Goal: Check status: Check status

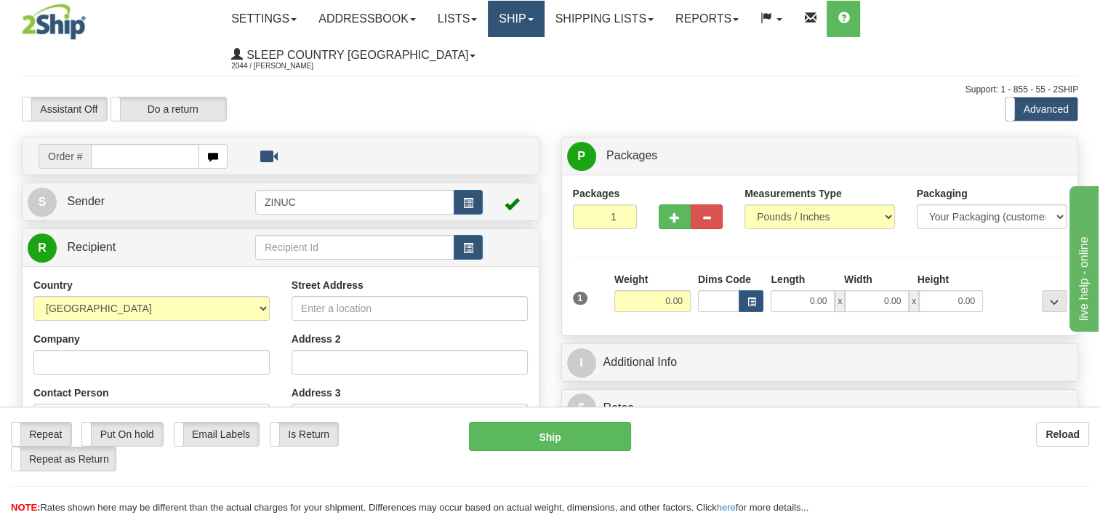
click at [541, 23] on link "Ship" at bounding box center [516, 19] width 56 height 36
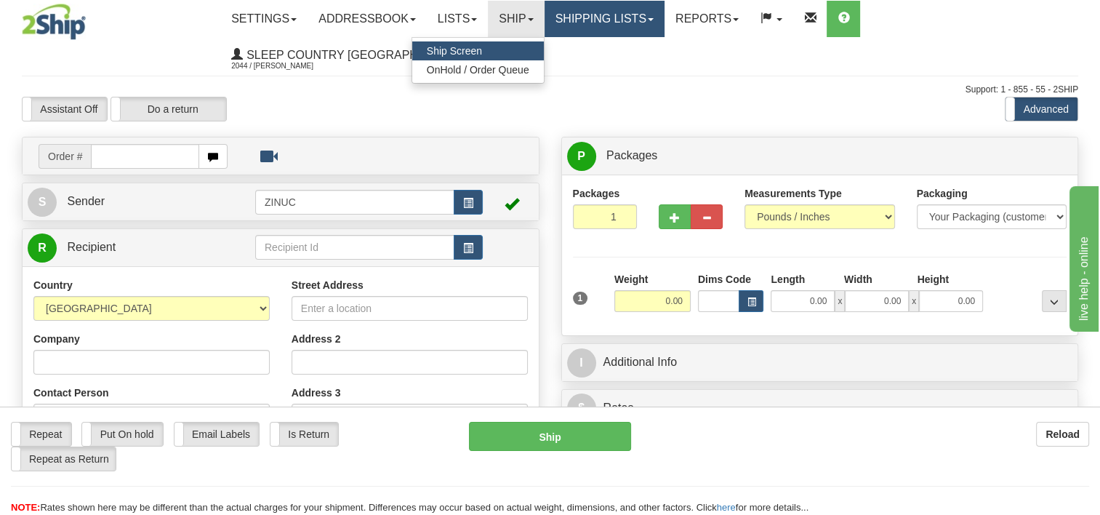
click at [600, 26] on link "Shipping lists" at bounding box center [604, 19] width 120 height 36
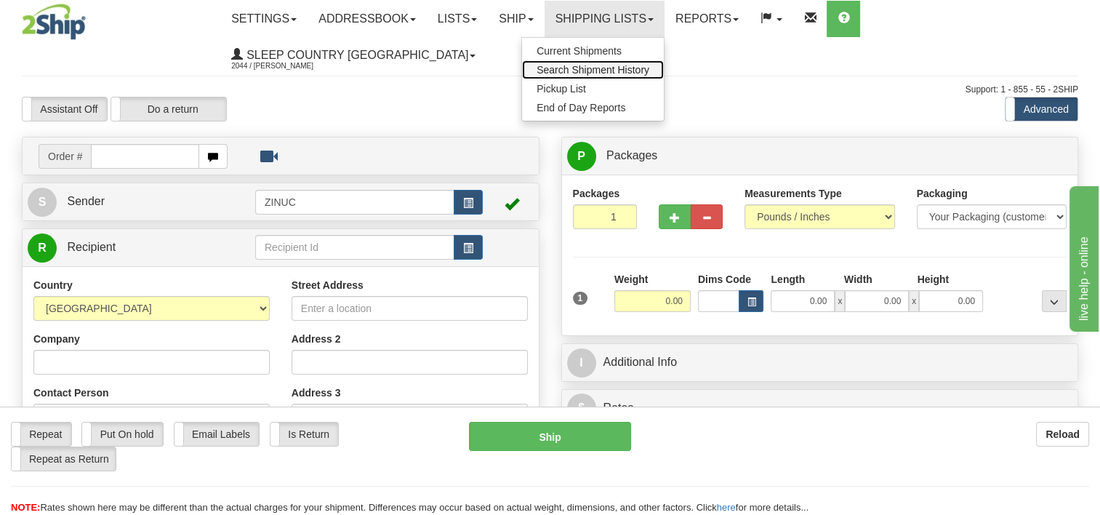
click at [616, 72] on span "Search Shipment History" at bounding box center [592, 70] width 113 height 12
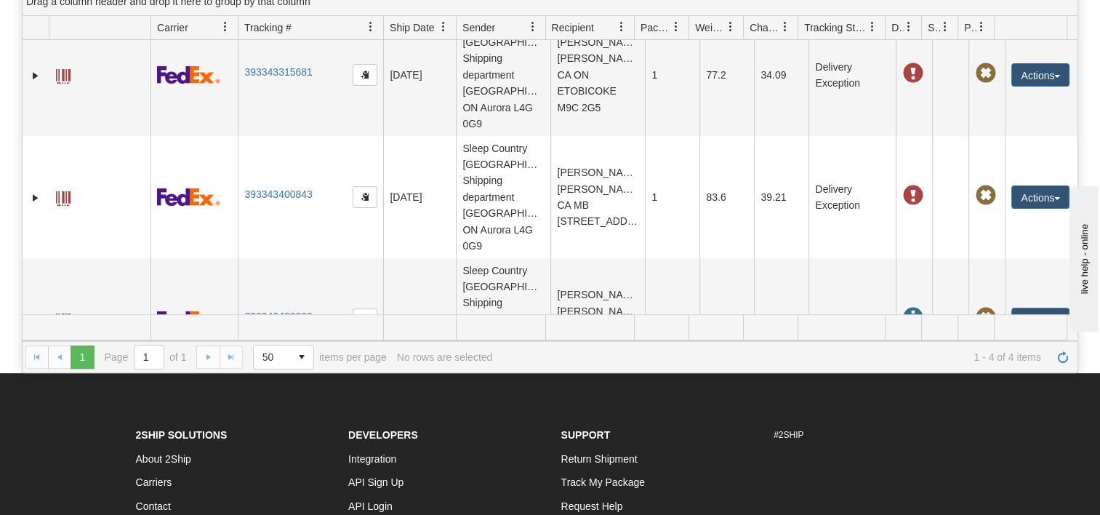
scroll to position [484, 0]
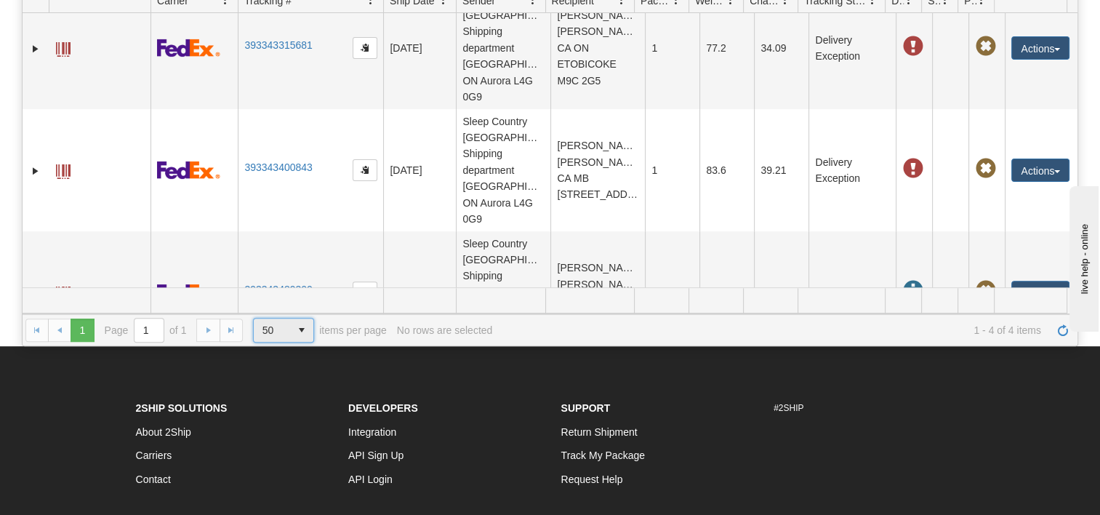
click at [285, 318] on span "50" at bounding box center [272, 329] width 36 height 23
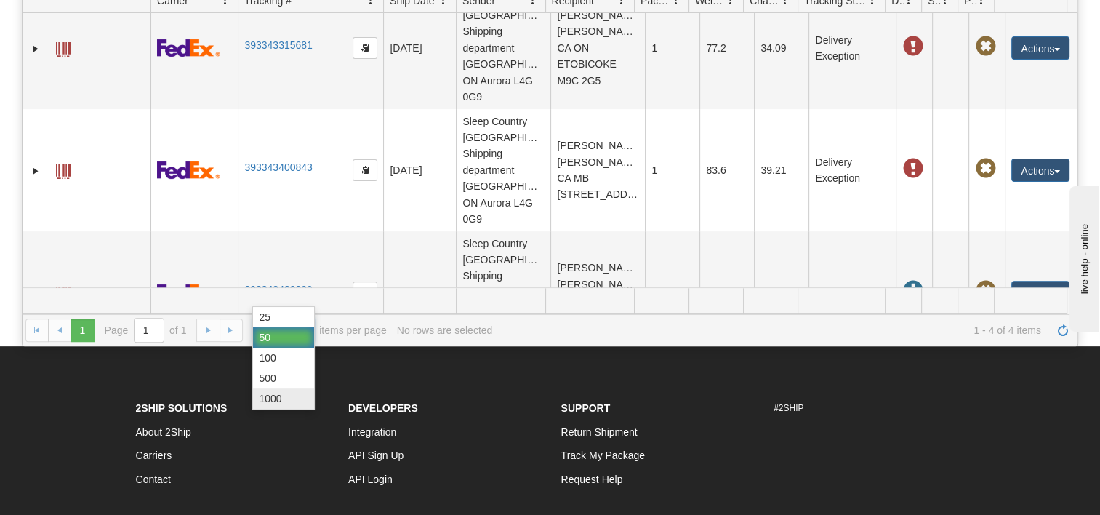
click at [266, 396] on span "1000" at bounding box center [270, 398] width 23 height 15
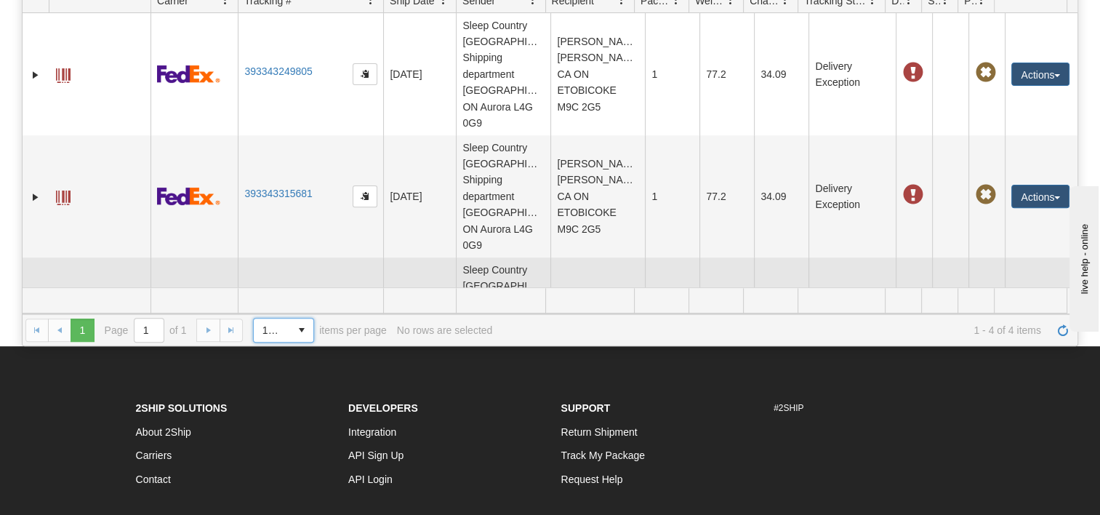
scroll to position [0, 0]
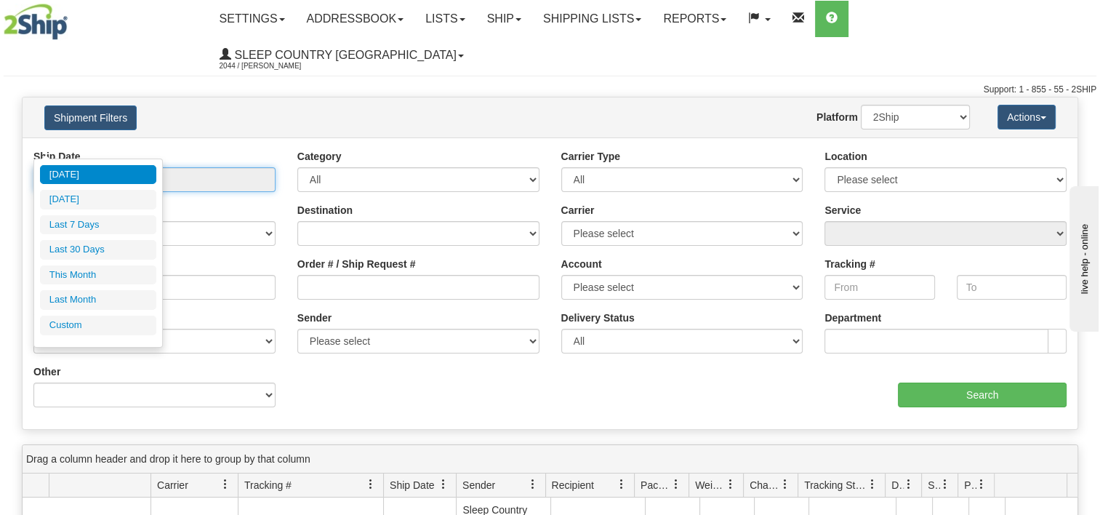
click at [211, 167] on input "From 09/18/2025 To 09/19/2025" at bounding box center [154, 179] width 242 height 25
click at [117, 194] on li "Yesterday" at bounding box center [98, 200] width 116 height 20
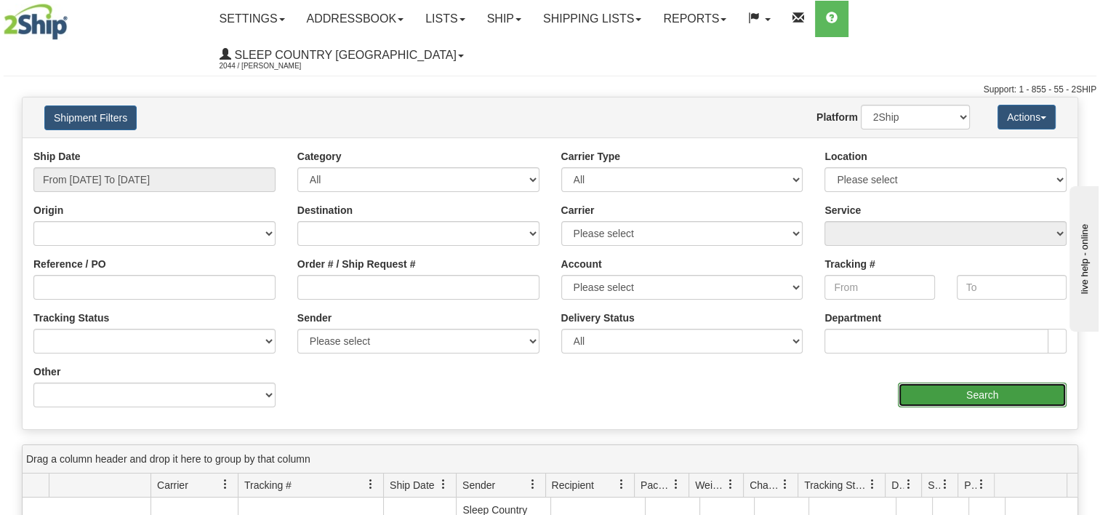
click at [962, 382] on input "Search" at bounding box center [982, 394] width 169 height 25
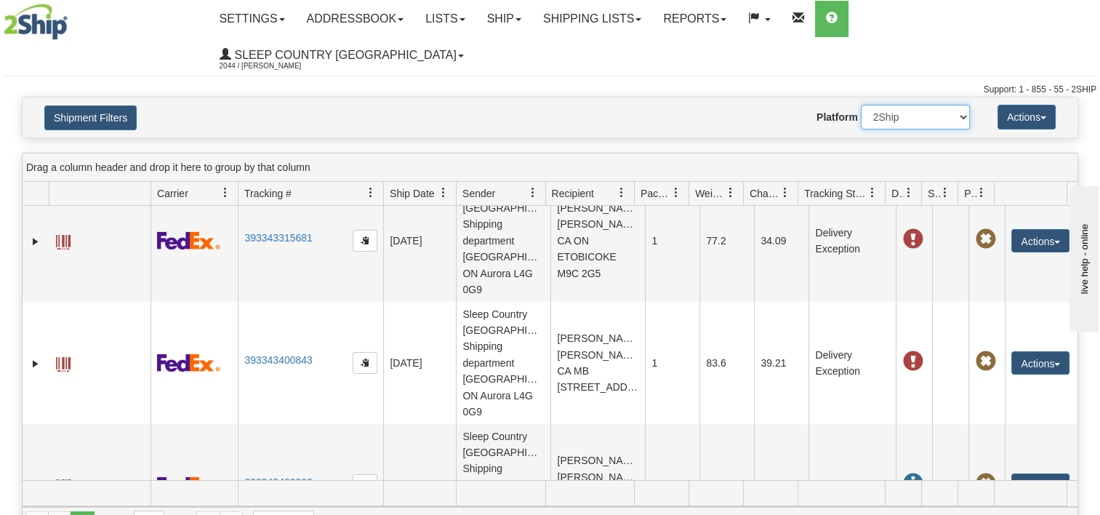
click at [892, 105] on select "2Ship Imported" at bounding box center [915, 117] width 109 height 25
click at [92, 105] on button "Shipment Filters" at bounding box center [90, 117] width 92 height 25
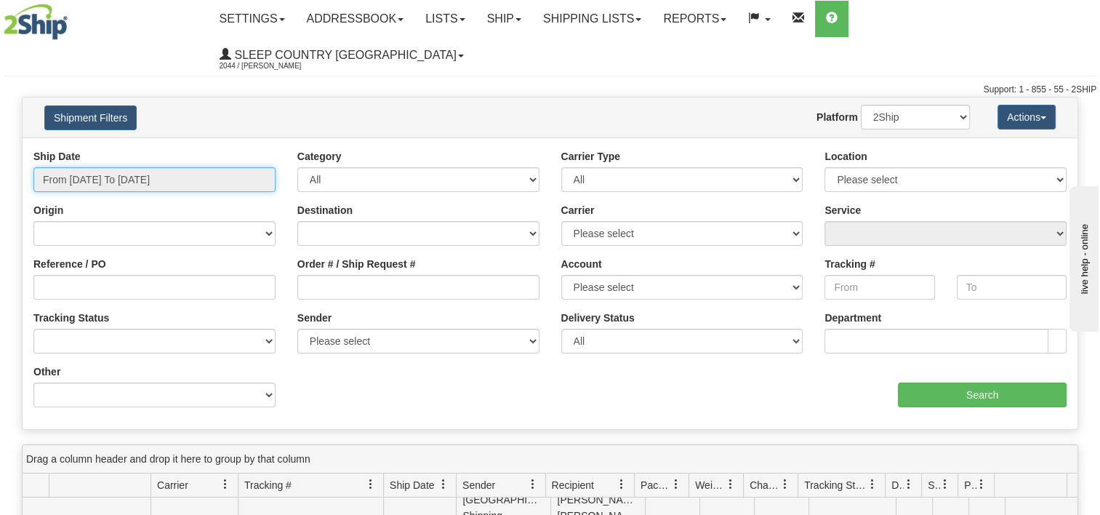
click at [203, 167] on input "From 09/18/2025 To 09/18/2025" at bounding box center [154, 179] width 242 height 25
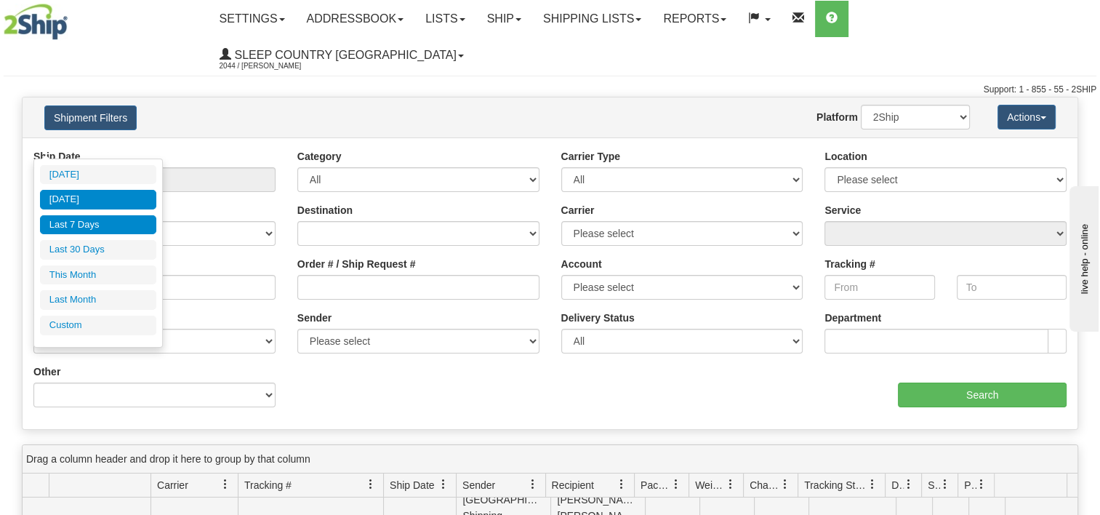
click at [93, 215] on li "Last 7 Days" at bounding box center [98, 225] width 116 height 20
type input "From 09/13/2025 To 09/19/2025"
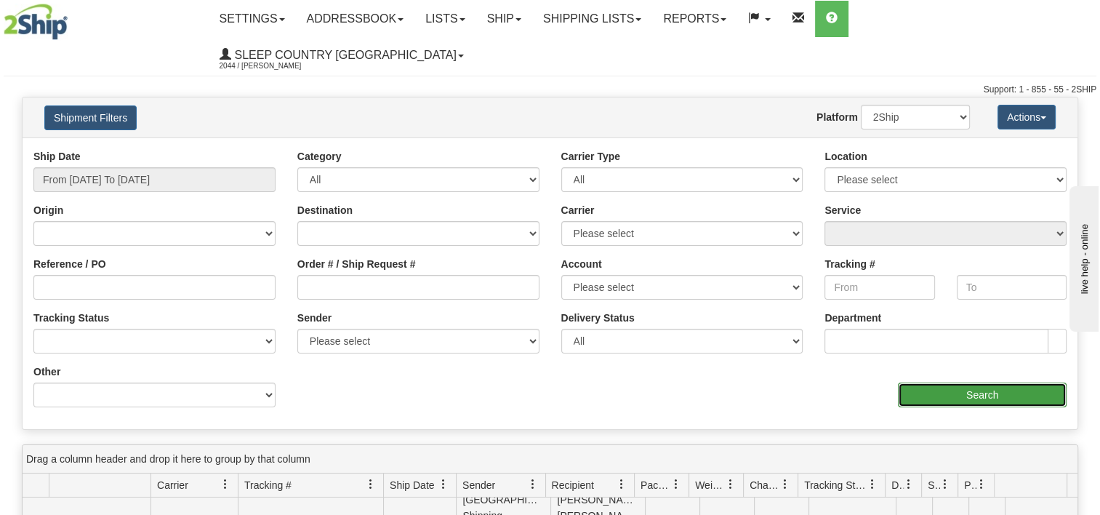
click at [976, 382] on input "Search" at bounding box center [982, 394] width 169 height 25
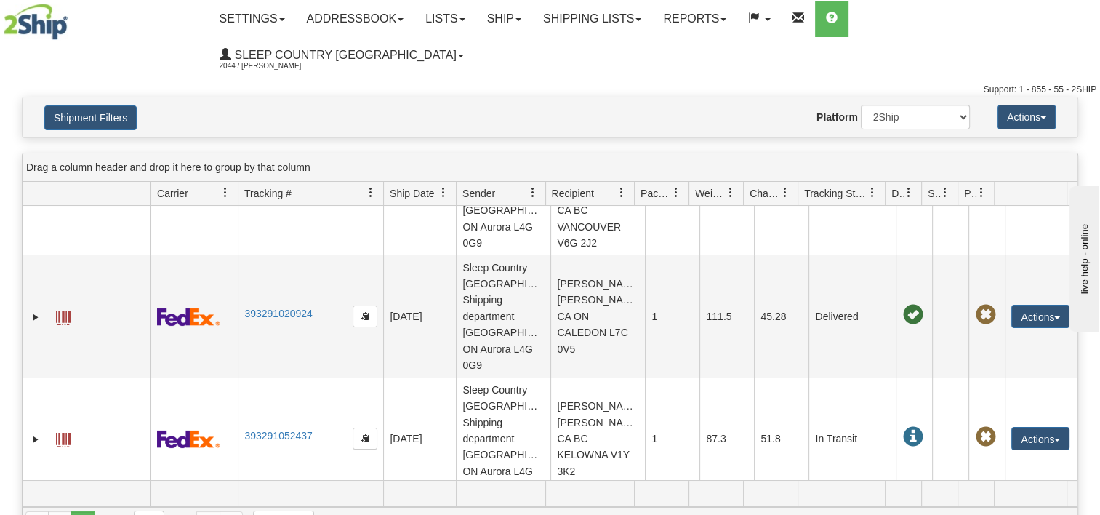
scroll to position [581, 0]
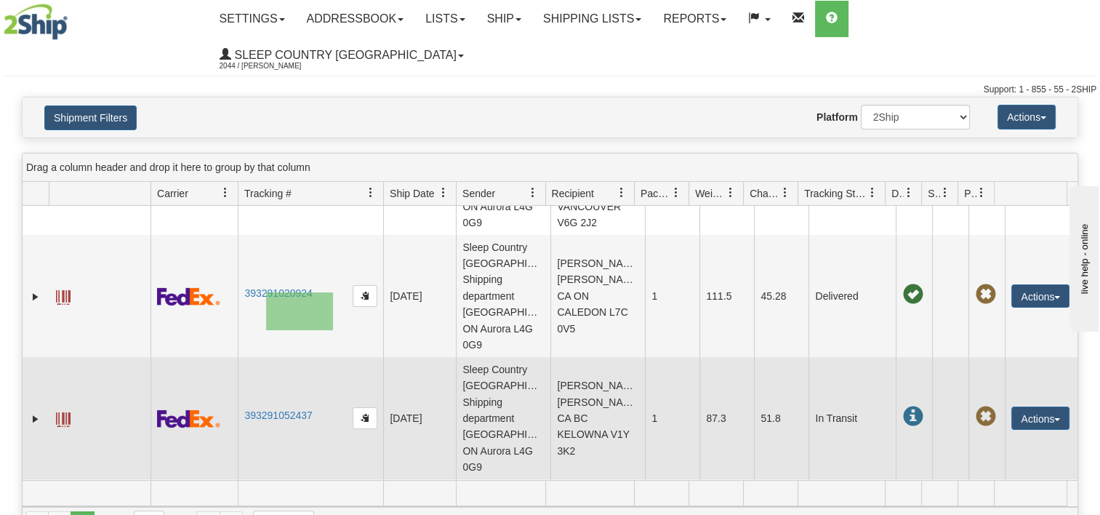
drag, startPoint x: 333, startPoint y: 292, endPoint x: 267, endPoint y: 329, distance: 75.5
click at [267, 357] on td "393291052437" at bounding box center [310, 418] width 145 height 122
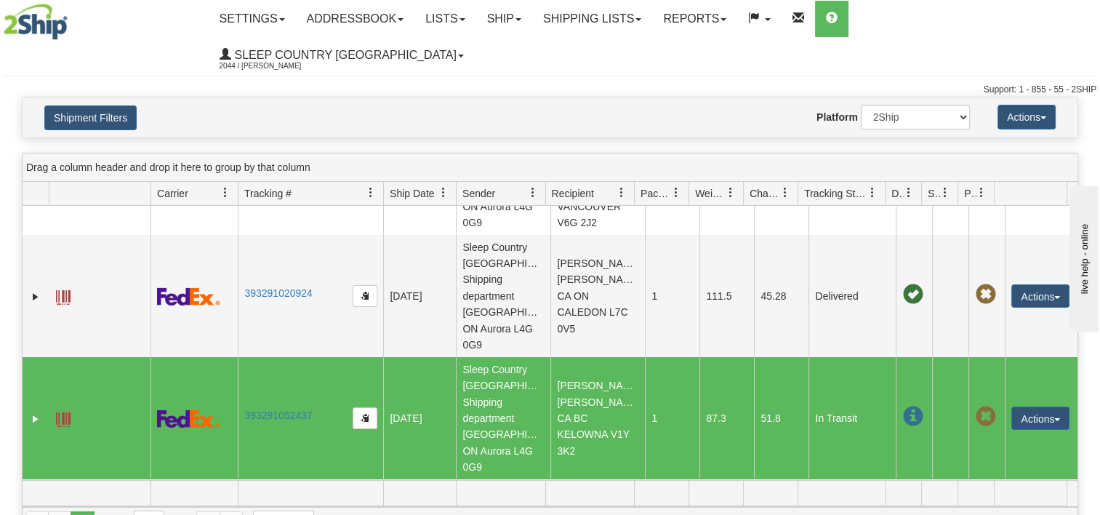
drag, startPoint x: 314, startPoint y: 290, endPoint x: 238, endPoint y: 291, distance: 75.6
click at [238, 357] on td "393291052437" at bounding box center [310, 418] width 145 height 122
click at [1039, 406] on button "Actions" at bounding box center [1040, 417] width 58 height 23
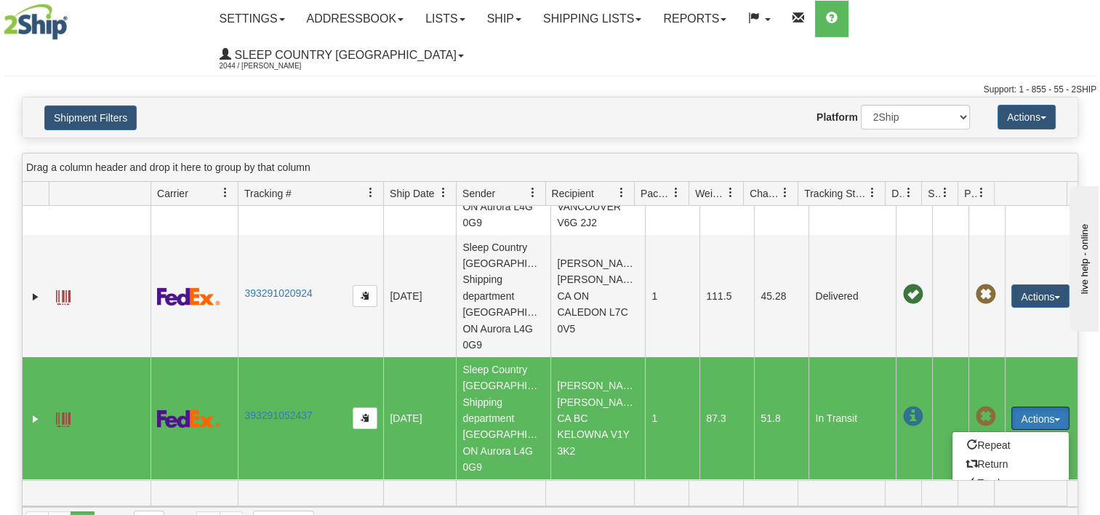
click at [214, 357] on td at bounding box center [193, 418] width 87 height 122
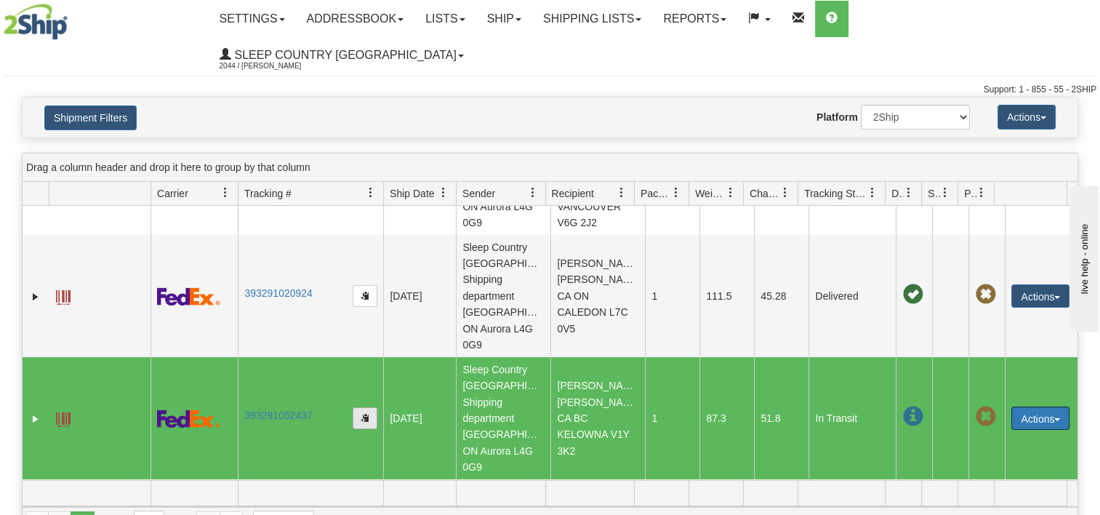
click at [363, 413] on span "button" at bounding box center [364, 417] width 9 height 9
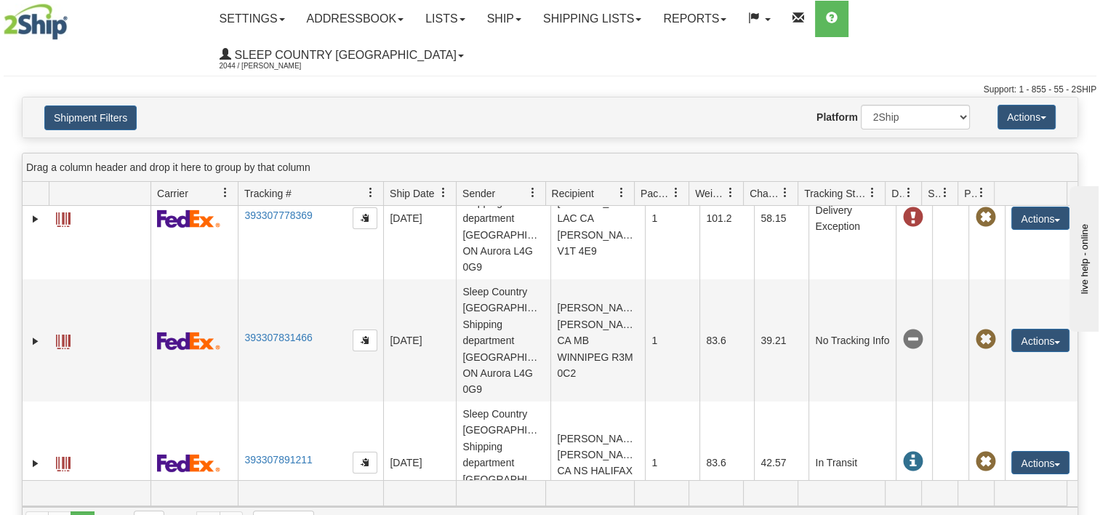
scroll to position [1605, 0]
